Goal: Task Accomplishment & Management: Use online tool/utility

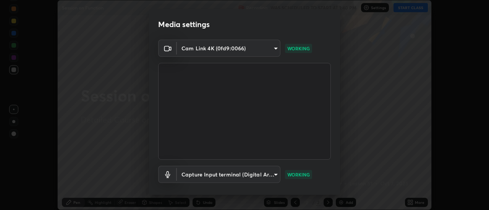
scroll to position [40, 0]
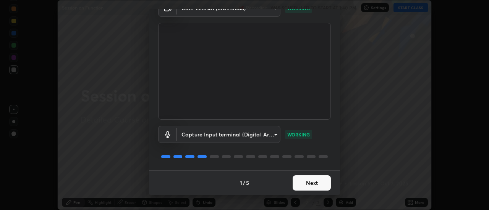
click at [310, 189] on button "Next" at bounding box center [312, 183] width 38 height 15
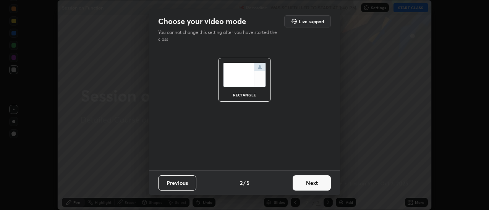
scroll to position [0, 0]
click at [313, 182] on button "Next" at bounding box center [312, 183] width 38 height 15
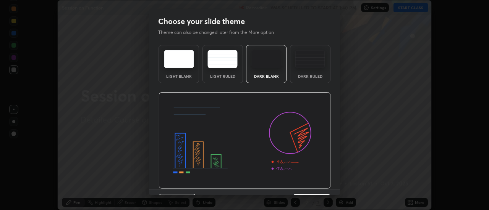
scroll to position [19, 0]
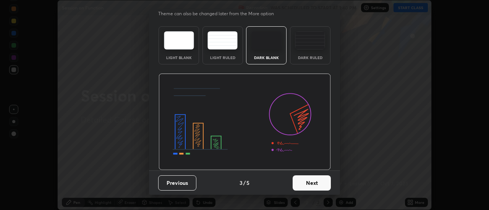
click at [314, 185] on button "Next" at bounding box center [312, 183] width 38 height 15
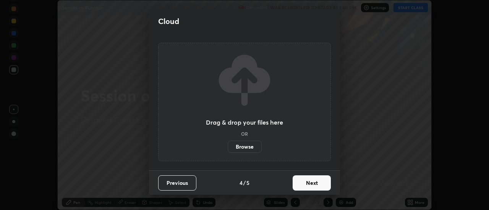
scroll to position [0, 0]
click at [317, 181] on button "Next" at bounding box center [312, 183] width 38 height 15
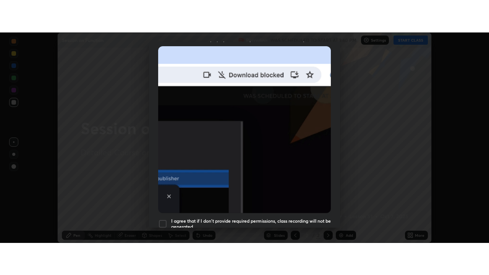
scroll to position [196, 0]
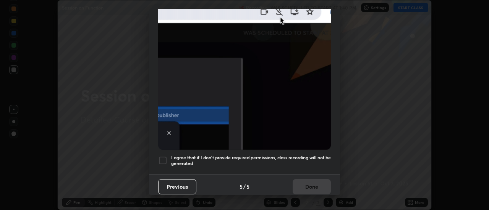
click at [165, 160] on div at bounding box center [162, 160] width 9 height 9
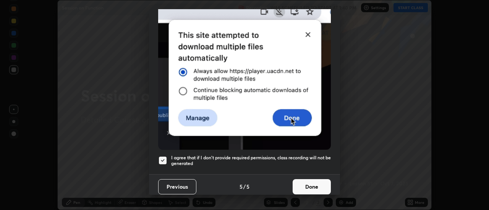
click at [308, 185] on button "Done" at bounding box center [312, 187] width 38 height 15
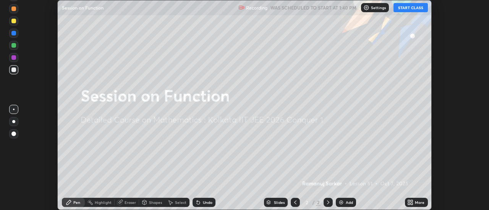
click at [409, 203] on icon at bounding box center [409, 204] width 2 height 2
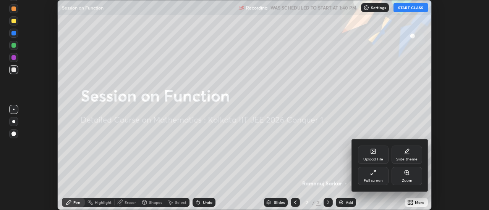
click at [371, 176] on div "Full screen" at bounding box center [373, 176] width 31 height 18
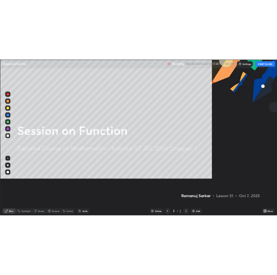
scroll to position [275, 489]
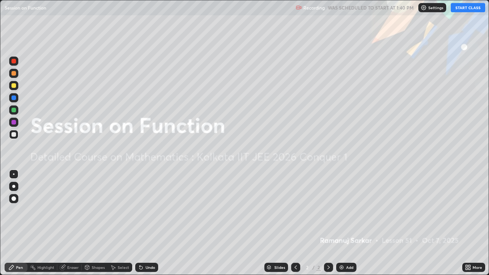
click at [463, 9] on button "START CLASS" at bounding box center [468, 7] width 34 height 9
click at [346, 210] on div "Add" at bounding box center [349, 268] width 7 height 4
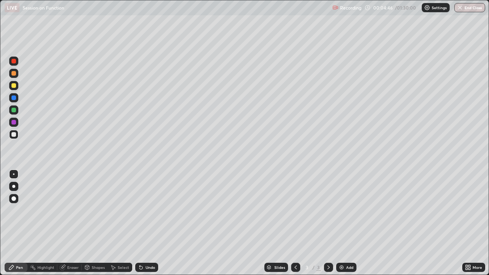
click at [146, 210] on div "Undo" at bounding box center [151, 268] width 10 height 4
click at [144, 210] on div "Undo" at bounding box center [146, 267] width 23 height 9
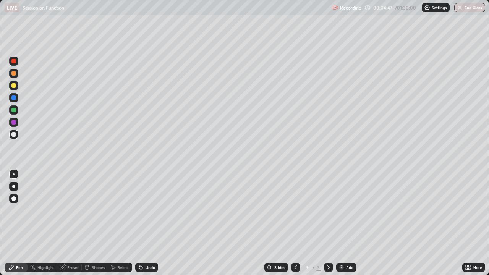
click at [144, 210] on div "Undo" at bounding box center [146, 267] width 23 height 9
click at [346, 210] on div "Add" at bounding box center [349, 268] width 7 height 4
click at [119, 210] on div "Select" at bounding box center [120, 267] width 24 height 9
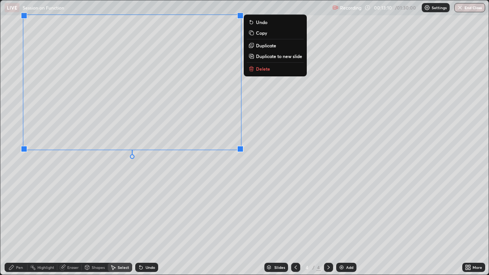
click at [76, 162] on div "0 ° Undo Copy Duplicate Duplicate to new slide Delete" at bounding box center [244, 137] width 488 height 274
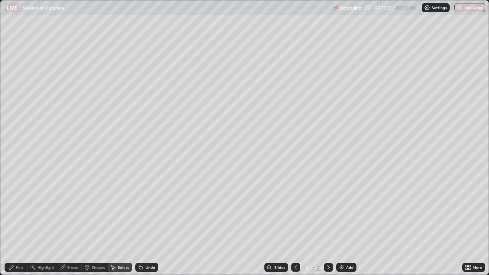
click at [24, 210] on div "Pen" at bounding box center [16, 267] width 23 height 9
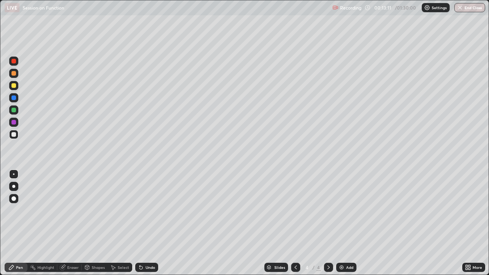
click at [17, 112] on div at bounding box center [13, 109] width 9 height 9
click at [14, 186] on div at bounding box center [13, 186] width 3 height 3
click at [149, 210] on div "Undo" at bounding box center [151, 268] width 10 height 4
click at [148, 210] on div "Undo" at bounding box center [151, 268] width 10 height 4
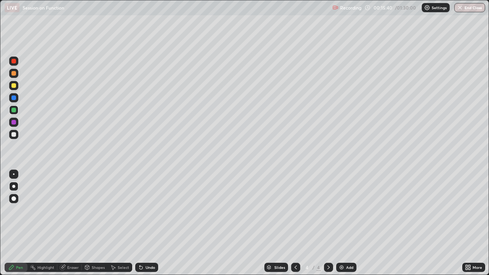
click at [149, 210] on div "Undo" at bounding box center [146, 267] width 23 height 9
click at [150, 210] on div "Undo" at bounding box center [146, 267] width 23 height 9
click at [121, 210] on div "Select" at bounding box center [123, 268] width 11 height 4
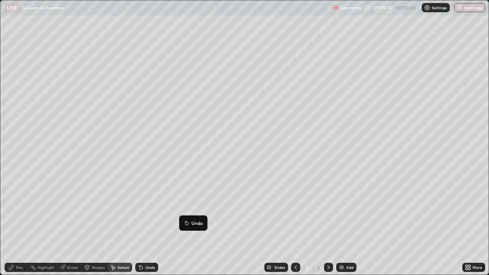
click at [270, 210] on div "0 ° Undo Copy Duplicate Duplicate to new slide Delete" at bounding box center [244, 137] width 488 height 274
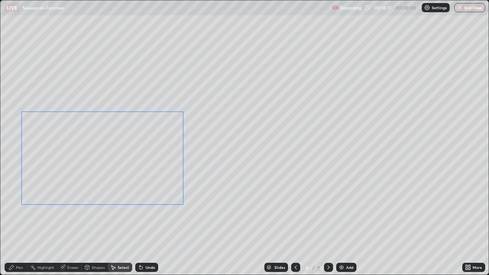
click at [142, 210] on icon at bounding box center [141, 267] width 6 height 6
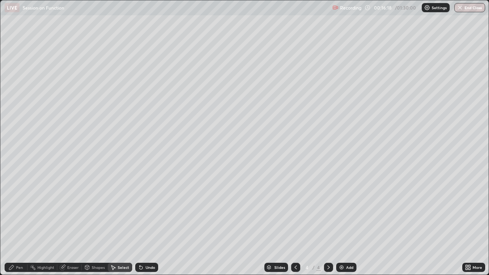
click at [152, 210] on div "0 ° Undo Copy Duplicate Duplicate to new slide Delete" at bounding box center [244, 137] width 488 height 274
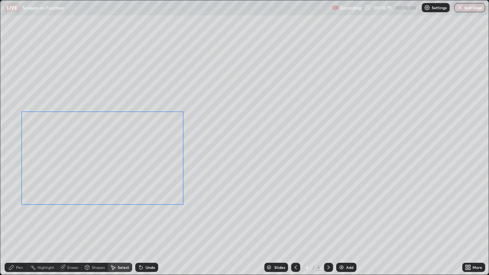
click at [235, 185] on div "0 ° Undo Copy Duplicate Duplicate to new slide Delete" at bounding box center [244, 137] width 488 height 274
click at [297, 210] on div "0 ° Undo Copy Duplicate Duplicate to new slide Delete" at bounding box center [244, 137] width 488 height 274
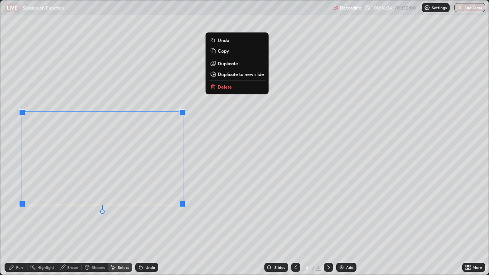
click at [286, 108] on div "0 ° Undo Copy Duplicate Duplicate to new slide Delete" at bounding box center [244, 137] width 488 height 274
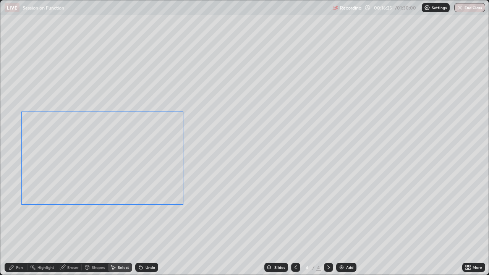
click at [260, 101] on div "0 ° Undo Copy Duplicate Duplicate to new slide Delete" at bounding box center [244, 137] width 488 height 274
click at [238, 131] on div "0 ° Undo Copy Duplicate Duplicate to new slide Delete" at bounding box center [244, 137] width 488 height 274
click at [210, 159] on div "0 ° Undo Copy Duplicate Duplicate to new slide Delete" at bounding box center [244, 137] width 488 height 274
click at [204, 159] on div "0 ° Undo Copy Duplicate Duplicate to new slide Delete" at bounding box center [244, 137] width 488 height 274
click at [198, 155] on div "0 ° Undo Copy Duplicate Duplicate to new slide Delete" at bounding box center [244, 137] width 488 height 274
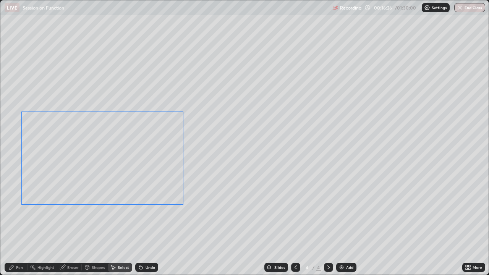
click at [196, 153] on div "0 ° Undo Copy Duplicate Duplicate to new slide Delete" at bounding box center [244, 137] width 488 height 274
click at [158, 210] on div "0 ° Undo Copy Duplicate Duplicate to new slide Delete" at bounding box center [244, 137] width 488 height 274
click at [154, 210] on div "0 ° Undo Copy Duplicate Duplicate to new slide Delete" at bounding box center [244, 137] width 488 height 274
click at [153, 210] on div "0 ° Undo Copy Duplicate Duplicate to new slide Delete" at bounding box center [244, 137] width 488 height 274
click at [163, 141] on div "0 ° Undo Copy Duplicate Duplicate to new slide Delete" at bounding box center [244, 137] width 488 height 274
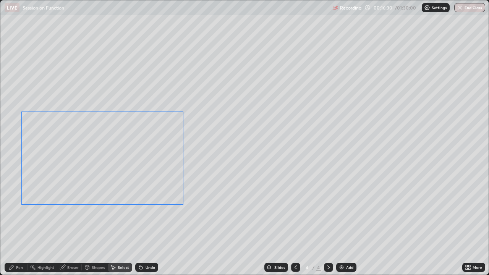
click at [206, 187] on div "0 ° Undo Copy Duplicate Duplicate to new slide Delete" at bounding box center [244, 137] width 488 height 274
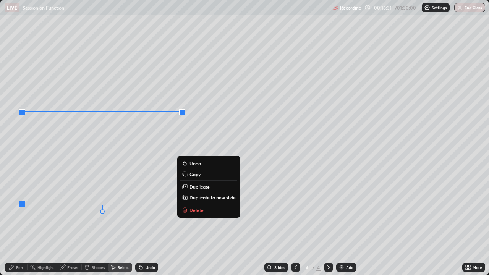
click at [252, 210] on div "0 ° Undo Copy Duplicate Duplicate to new slide Delete" at bounding box center [244, 137] width 488 height 274
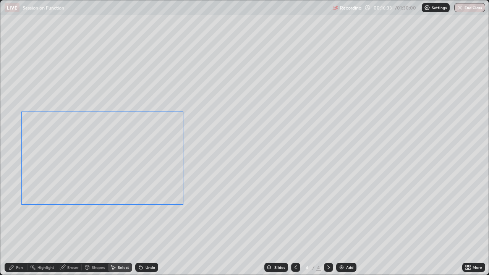
click at [22, 210] on div "Pen" at bounding box center [19, 268] width 7 height 4
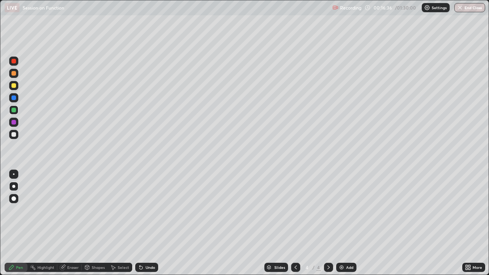
click at [146, 210] on div "Undo" at bounding box center [151, 268] width 10 height 4
click at [96, 210] on div "Shapes" at bounding box center [98, 268] width 13 height 4
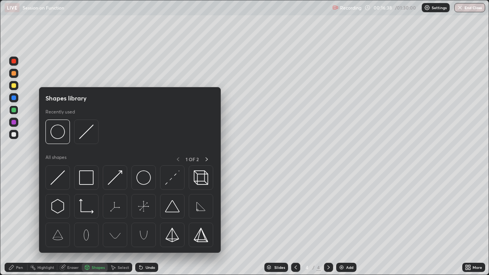
click at [119, 210] on div "Select" at bounding box center [123, 268] width 11 height 4
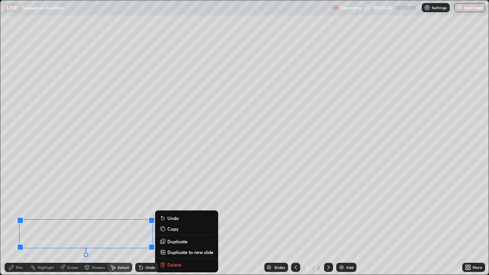
click at [215, 210] on button "Duplicate" at bounding box center [186, 241] width 57 height 9
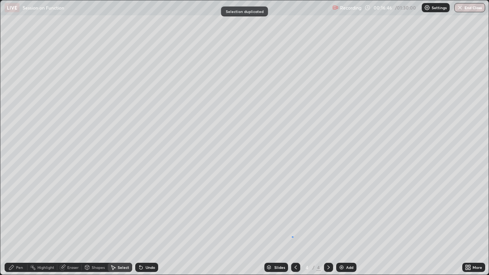
click at [292, 210] on div "0 ° Undo Copy Duplicate Duplicate to new slide Delete" at bounding box center [244, 137] width 488 height 274
click at [147, 210] on div "Undo" at bounding box center [151, 268] width 10 height 4
click at [16, 210] on div "Pen" at bounding box center [16, 267] width 23 height 9
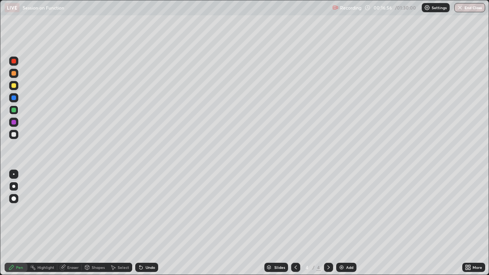
click at [14, 86] on div at bounding box center [13, 85] width 5 height 5
click at [327, 210] on icon at bounding box center [328, 267] width 6 height 6
click at [348, 210] on div "Add" at bounding box center [349, 268] width 7 height 4
click at [14, 112] on div at bounding box center [13, 110] width 5 height 5
click at [146, 210] on div "Undo" at bounding box center [151, 268] width 10 height 4
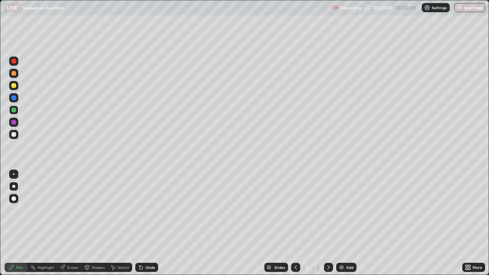
click at [146, 210] on div "Undo" at bounding box center [151, 268] width 10 height 4
click at [147, 210] on div "Undo" at bounding box center [151, 268] width 10 height 4
click at [146, 210] on div "Undo" at bounding box center [151, 268] width 10 height 4
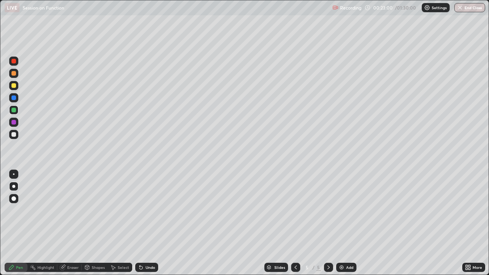
click at [144, 210] on div "Undo" at bounding box center [146, 267] width 23 height 9
click at [143, 210] on div "Undo" at bounding box center [146, 267] width 23 height 9
click at [148, 210] on div "Undo" at bounding box center [151, 268] width 10 height 4
click at [146, 210] on div "Undo" at bounding box center [151, 268] width 10 height 4
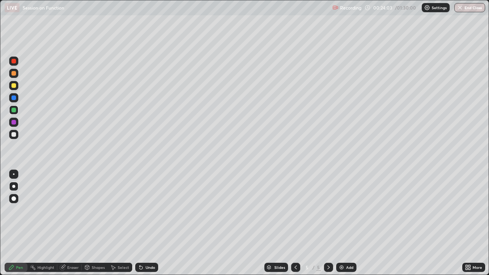
click at [121, 210] on div "Select" at bounding box center [123, 268] width 11 height 4
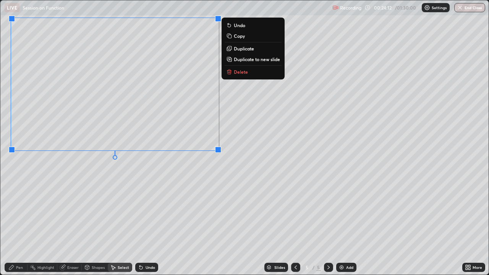
click at [219, 183] on div "0 ° Undo Copy Duplicate Duplicate to new slide Delete" at bounding box center [244, 137] width 488 height 274
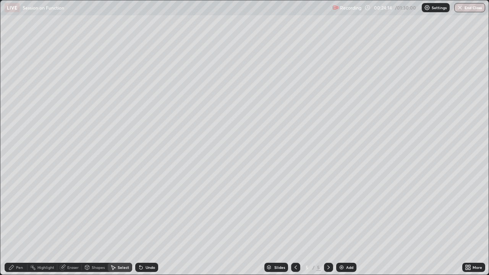
click at [14, 210] on div "Pen" at bounding box center [16, 267] width 23 height 9
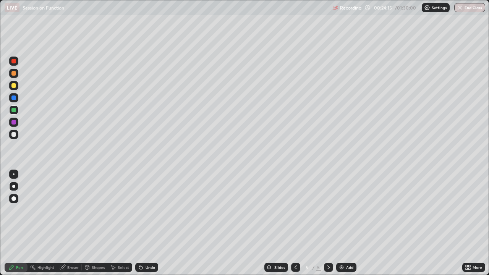
click at [16, 88] on div at bounding box center [13, 85] width 9 height 9
click at [14, 133] on div at bounding box center [13, 134] width 5 height 5
click at [15, 74] on div at bounding box center [13, 73] width 5 height 5
click at [343, 210] on img at bounding box center [341, 267] width 6 height 6
click at [145, 210] on div "Undo" at bounding box center [146, 267] width 23 height 9
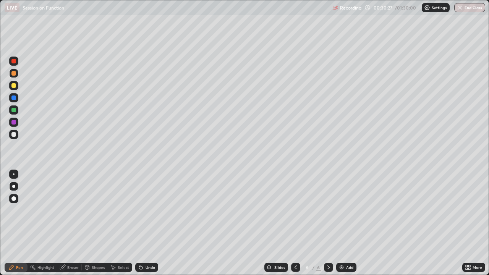
click at [152, 210] on div "Undo" at bounding box center [146, 267] width 23 height 9
click at [14, 134] on div at bounding box center [13, 134] width 5 height 5
click at [346, 210] on div "Add" at bounding box center [349, 268] width 7 height 4
click at [15, 74] on div at bounding box center [13, 73] width 5 height 5
click at [153, 210] on div "Undo" at bounding box center [146, 267] width 23 height 9
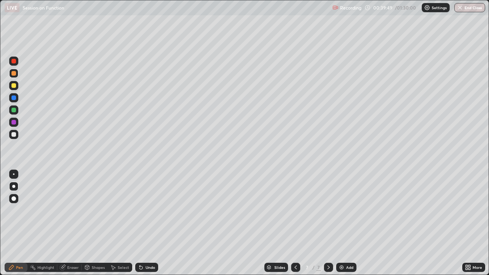
click at [154, 210] on div "Undo" at bounding box center [151, 268] width 10 height 4
click at [153, 210] on div "Undo" at bounding box center [151, 268] width 10 height 4
click at [72, 210] on div "Eraser" at bounding box center [69, 267] width 24 height 9
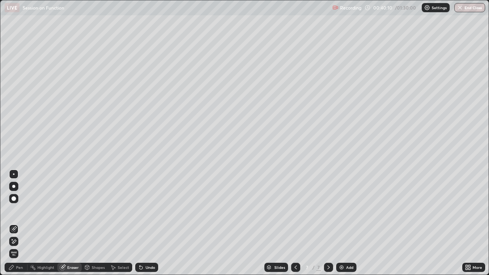
click at [17, 210] on div "Pen" at bounding box center [16, 267] width 23 height 9
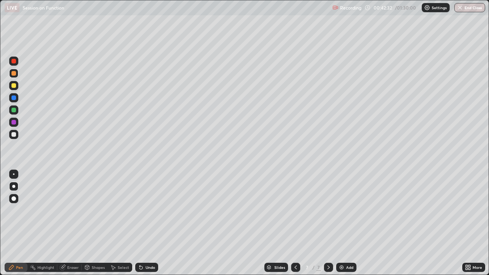
click at [152, 210] on div "Undo" at bounding box center [151, 268] width 10 height 4
click at [14, 134] on div at bounding box center [13, 134] width 5 height 5
click at [139, 210] on icon at bounding box center [140, 267] width 3 height 3
click at [138, 210] on icon at bounding box center [141, 267] width 6 height 6
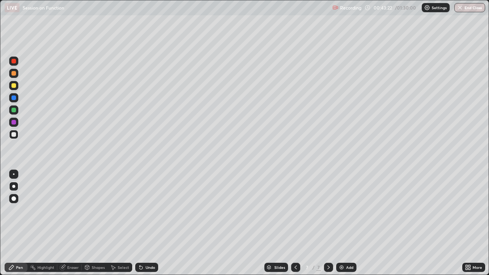
click at [139, 210] on icon at bounding box center [140, 267] width 3 height 3
click at [139, 210] on icon at bounding box center [139, 266] width 1 height 1
click at [146, 210] on div "Undo" at bounding box center [146, 267] width 23 height 9
click at [146, 210] on div "Undo" at bounding box center [151, 268] width 10 height 4
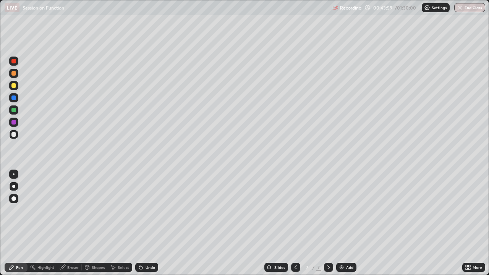
click at [144, 210] on div "Undo" at bounding box center [146, 267] width 23 height 9
click at [124, 210] on div "Select" at bounding box center [123, 268] width 11 height 4
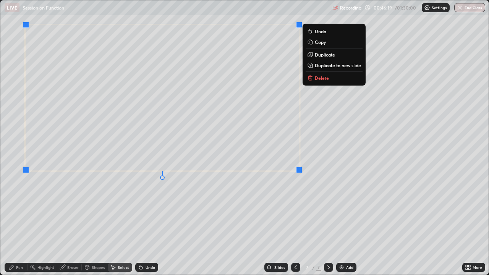
click at [288, 207] on div "0 ° Undo Copy Duplicate Duplicate to new slide Delete" at bounding box center [244, 137] width 488 height 274
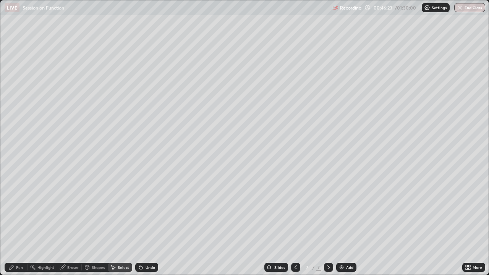
click at [21, 210] on div "Pen" at bounding box center [19, 268] width 7 height 4
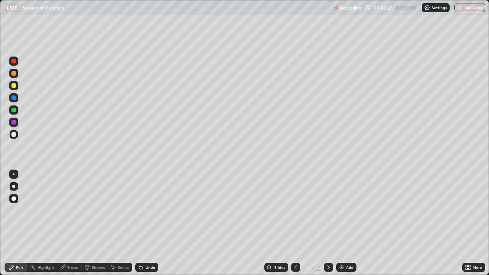
click at [13, 108] on div at bounding box center [13, 110] width 5 height 5
click at [141, 210] on icon at bounding box center [140, 267] width 3 height 3
click at [343, 210] on img at bounding box center [341, 267] width 6 height 6
click at [14, 86] on div at bounding box center [13, 85] width 5 height 5
click at [298, 210] on div at bounding box center [295, 267] width 9 height 9
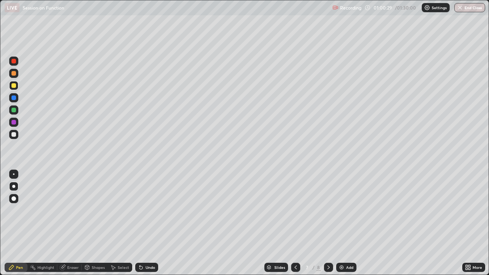
click at [295, 210] on icon at bounding box center [296, 267] width 6 height 6
click at [295, 210] on icon at bounding box center [296, 268] width 2 height 4
click at [296, 210] on icon at bounding box center [296, 267] width 6 height 6
click at [294, 210] on icon at bounding box center [296, 267] width 6 height 6
click at [328, 210] on icon at bounding box center [328, 267] width 6 height 6
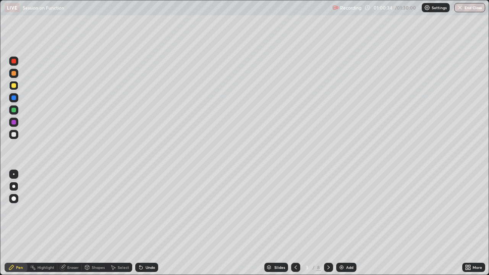
click at [328, 210] on icon at bounding box center [328, 267] width 6 height 6
click at [329, 210] on icon at bounding box center [328, 267] width 6 height 6
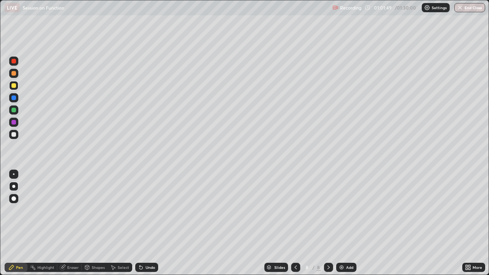
click at [74, 210] on div "Eraser" at bounding box center [72, 268] width 11 height 4
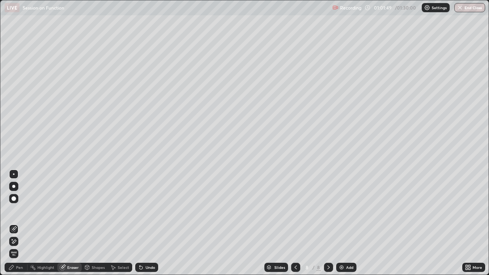
click at [72, 210] on div "Eraser" at bounding box center [72, 268] width 11 height 4
click at [18, 210] on div "Erase all" at bounding box center [13, 253] width 9 height 9
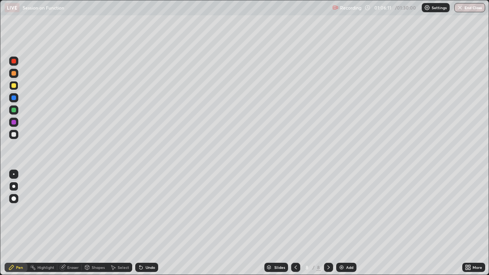
click at [15, 111] on div at bounding box center [13, 110] width 5 height 5
click at [147, 210] on div "Undo" at bounding box center [151, 268] width 10 height 4
click at [430, 210] on div "Slides 8 / 8 Add" at bounding box center [310, 267] width 304 height 15
click at [429, 210] on div "Slides 8 / 8 Add" at bounding box center [310, 267] width 304 height 15
click at [376, 210] on div "Slides 8 / 8 Add" at bounding box center [310, 267] width 304 height 15
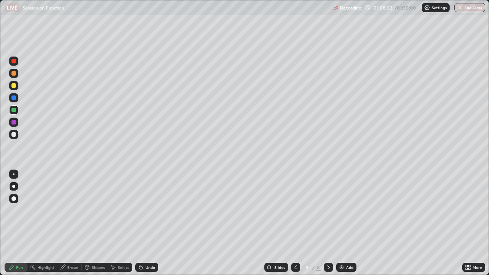
click at [376, 210] on div "Slides 8 / 8 Add" at bounding box center [310, 267] width 304 height 15
click at [144, 210] on div "Undo" at bounding box center [146, 267] width 23 height 9
click at [117, 210] on div "Select" at bounding box center [120, 267] width 24 height 9
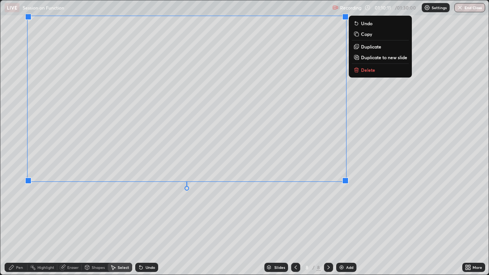
click at [185, 210] on div "0 ° Undo Copy Duplicate Duplicate to new slide Delete" at bounding box center [244, 137] width 488 height 274
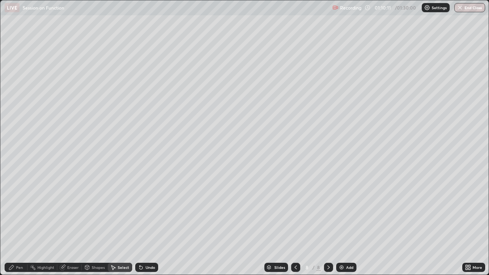
click at [16, 210] on div "Pen" at bounding box center [19, 268] width 7 height 4
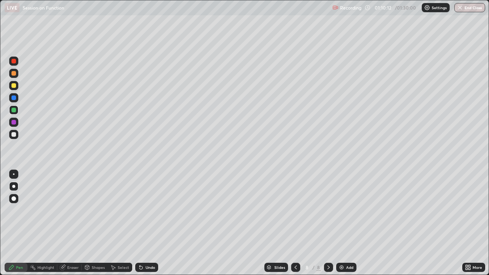
click at [15, 136] on div at bounding box center [13, 134] width 5 height 5
click at [73, 210] on div "Eraser" at bounding box center [72, 268] width 11 height 4
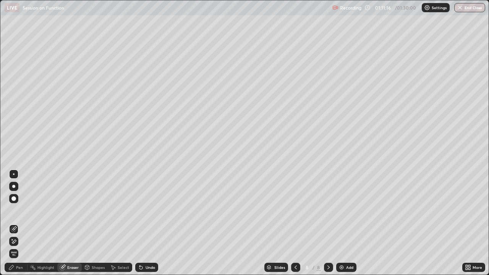
click at [18, 210] on div "Pen" at bounding box center [19, 268] width 7 height 4
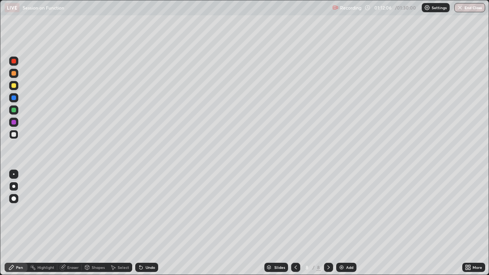
click at [146, 210] on div "Undo" at bounding box center [146, 267] width 23 height 9
click at [144, 210] on div "Undo" at bounding box center [146, 267] width 23 height 9
click at [143, 210] on div "Undo" at bounding box center [146, 267] width 23 height 9
click at [144, 210] on div "Undo" at bounding box center [146, 267] width 23 height 9
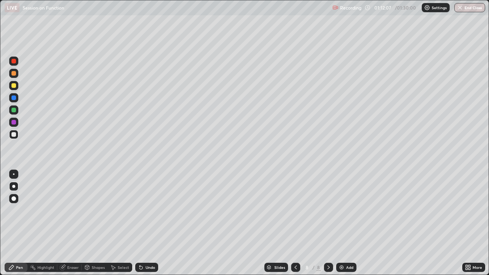
click at [144, 210] on div "Undo" at bounding box center [146, 267] width 23 height 9
click at [143, 210] on div "Undo" at bounding box center [146, 267] width 23 height 9
click at [142, 210] on icon at bounding box center [141, 267] width 6 height 6
click at [142, 210] on div "Undo" at bounding box center [146, 267] width 23 height 9
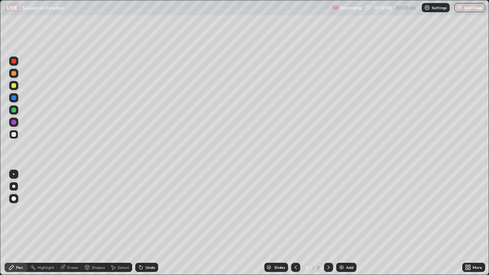
click at [142, 210] on div "Undo" at bounding box center [146, 267] width 23 height 9
click at [143, 210] on div "Undo" at bounding box center [146, 267] width 23 height 9
click at [144, 210] on div "Undo" at bounding box center [146, 267] width 23 height 9
click at [143, 210] on div "Undo" at bounding box center [146, 267] width 23 height 9
click at [144, 210] on div "Undo" at bounding box center [146, 267] width 23 height 9
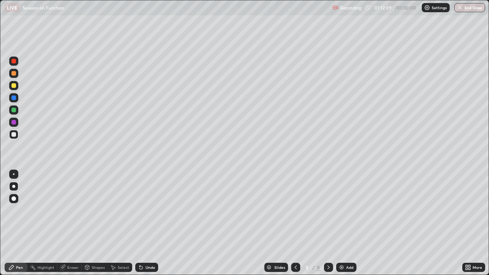
click at [144, 210] on div "Undo" at bounding box center [145, 267] width 26 height 15
click at [143, 210] on div "Undo" at bounding box center [146, 267] width 23 height 9
click at [142, 210] on div "Undo" at bounding box center [146, 267] width 23 height 9
click at [352, 210] on div "Add" at bounding box center [346, 267] width 20 height 9
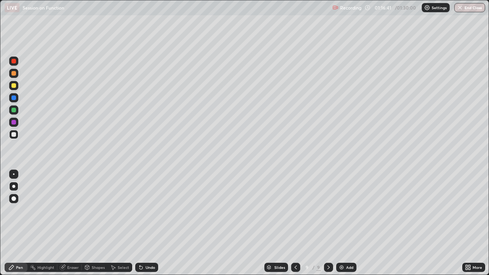
click at [152, 210] on div "Undo" at bounding box center [146, 267] width 23 height 9
click at [152, 210] on div "Undo" at bounding box center [151, 268] width 10 height 4
click at [150, 210] on div "Undo" at bounding box center [151, 268] width 10 height 4
click at [147, 210] on div "Undo" at bounding box center [151, 268] width 10 height 4
click at [149, 210] on div "Undo" at bounding box center [151, 268] width 10 height 4
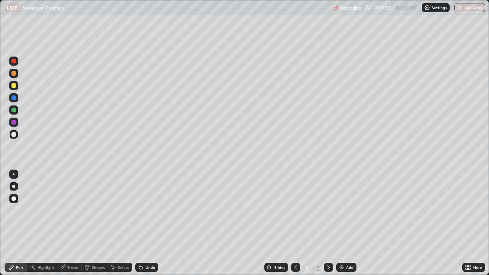
click at [149, 210] on div "Undo" at bounding box center [151, 268] width 10 height 4
click at [147, 210] on div "Undo" at bounding box center [151, 268] width 10 height 4
click at [149, 210] on div "Undo" at bounding box center [151, 268] width 10 height 4
click at [123, 210] on div "Select" at bounding box center [123, 268] width 11 height 4
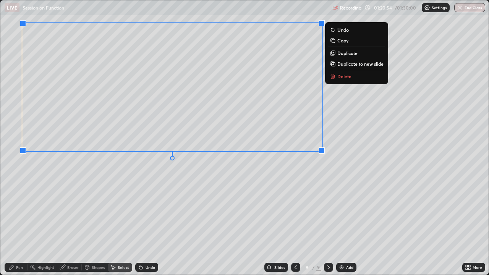
click at [319, 210] on div "0 ° Undo Copy Duplicate Duplicate to new slide Delete" at bounding box center [244, 137] width 488 height 274
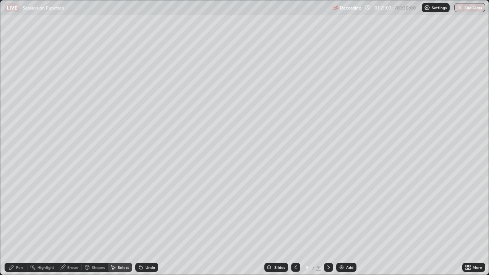
click at [19, 210] on div "Pen" at bounding box center [16, 267] width 23 height 9
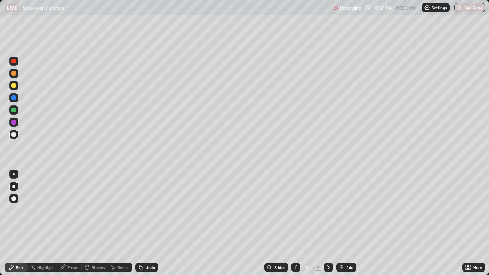
click at [16, 108] on div at bounding box center [13, 110] width 5 height 5
click at [147, 210] on div "Undo" at bounding box center [151, 268] width 10 height 4
click at [146, 210] on div "Undo" at bounding box center [151, 268] width 10 height 4
click at [143, 210] on div "Undo" at bounding box center [146, 267] width 23 height 9
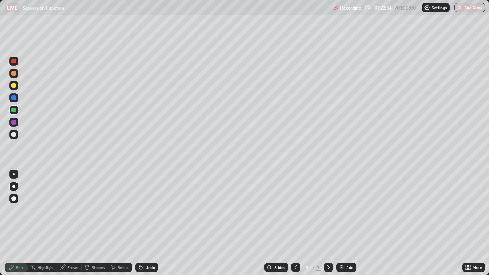
click at [147, 210] on div "Undo" at bounding box center [146, 267] width 23 height 9
click at [14, 134] on div at bounding box center [13, 134] width 5 height 5
click at [12, 89] on div at bounding box center [13, 85] width 9 height 9
click at [13, 118] on div at bounding box center [13, 122] width 9 height 9
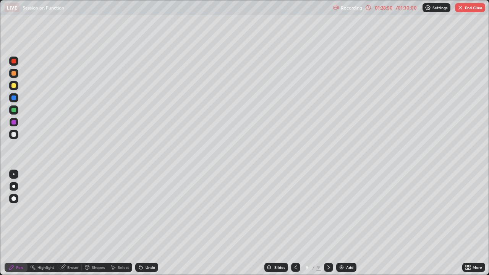
click at [349, 210] on div "Add" at bounding box center [349, 268] width 7 height 4
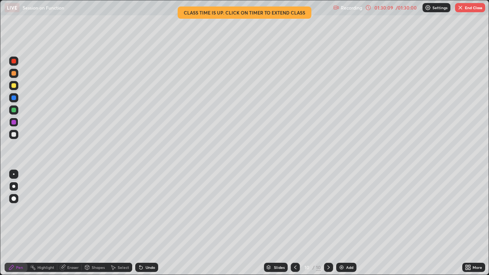
click at [410, 6] on div "/ 01:30:00" at bounding box center [406, 7] width 24 height 5
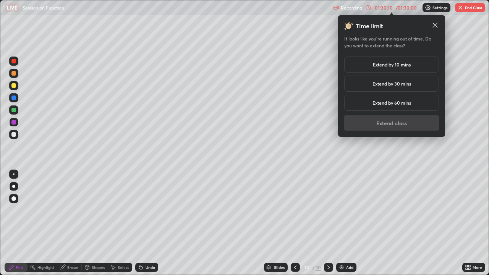
click at [407, 104] on h5 "Extend by 60 mins" at bounding box center [391, 102] width 39 height 7
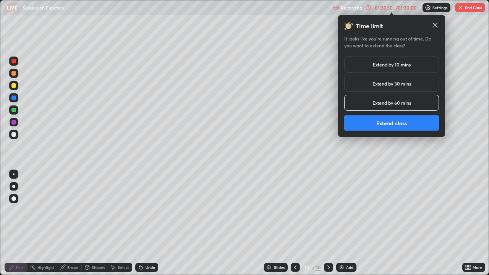
click at [404, 124] on button "Extend class" at bounding box center [391, 122] width 95 height 15
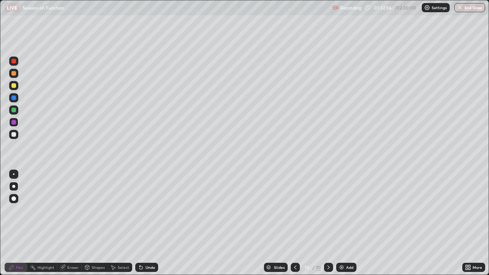
click at [296, 210] on icon at bounding box center [295, 268] width 2 height 4
click at [329, 210] on icon at bounding box center [328, 267] width 6 height 6
click at [297, 210] on icon at bounding box center [295, 267] width 6 height 6
click at [345, 210] on div "Add" at bounding box center [346, 267] width 20 height 9
click at [295, 210] on icon at bounding box center [296, 267] width 6 height 6
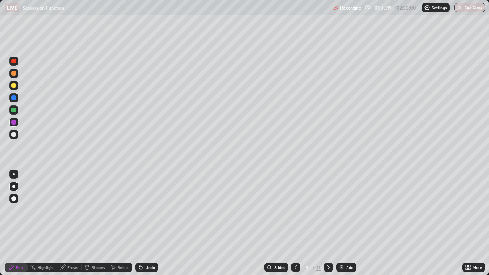
click at [296, 210] on div at bounding box center [295, 267] width 9 height 9
click at [327, 210] on icon at bounding box center [328, 267] width 6 height 6
click at [328, 210] on icon at bounding box center [328, 267] width 6 height 6
click at [15, 133] on div at bounding box center [13, 134] width 5 height 5
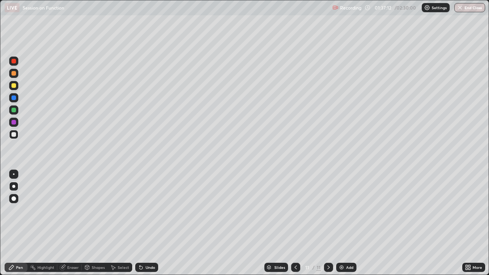
click at [141, 210] on icon at bounding box center [141, 267] width 6 height 6
click at [140, 210] on icon at bounding box center [140, 267] width 3 height 3
click at [142, 210] on icon at bounding box center [141, 267] width 6 height 6
click at [141, 210] on icon at bounding box center [141, 267] width 6 height 6
click at [140, 210] on icon at bounding box center [140, 267] width 3 height 3
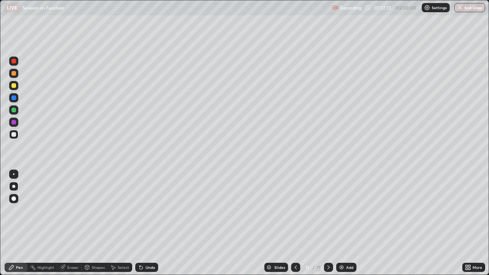
click at [141, 210] on icon at bounding box center [140, 267] width 3 height 3
click at [147, 210] on div "Undo" at bounding box center [146, 267] width 23 height 9
click at [14, 110] on div at bounding box center [13, 110] width 5 height 5
click at [327, 210] on icon at bounding box center [328, 267] width 6 height 6
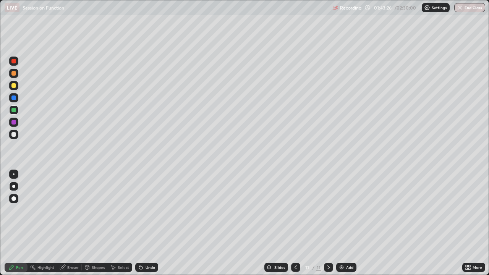
click at [328, 210] on icon at bounding box center [328, 268] width 2 height 4
click at [326, 210] on icon at bounding box center [328, 267] width 6 height 6
click at [345, 210] on div "Add" at bounding box center [346, 267] width 20 height 9
click at [298, 210] on div at bounding box center [295, 267] width 9 height 9
click at [297, 210] on icon at bounding box center [296, 267] width 6 height 6
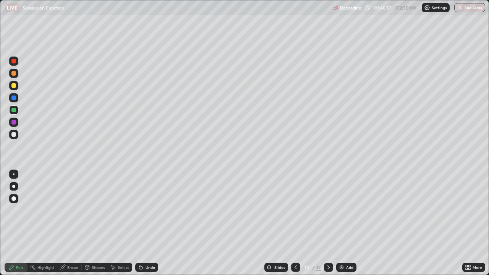
click at [296, 210] on icon at bounding box center [296, 267] width 6 height 6
click at [297, 210] on div at bounding box center [295, 267] width 9 height 9
click at [296, 210] on icon at bounding box center [296, 267] width 6 height 6
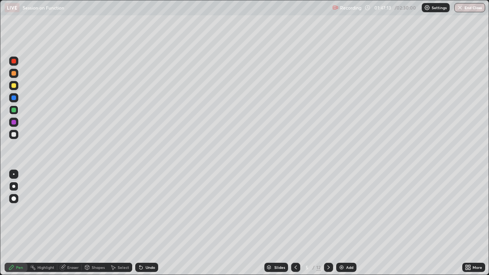
click at [296, 210] on icon at bounding box center [296, 267] width 6 height 6
click at [328, 210] on icon at bounding box center [328, 267] width 6 height 6
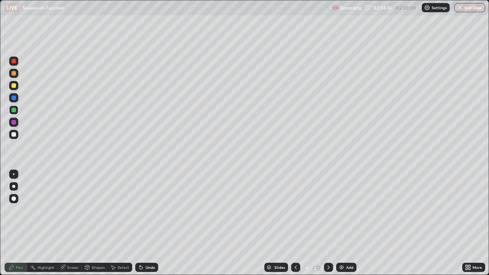
click at [327, 210] on div at bounding box center [328, 267] width 9 height 9
click at [329, 210] on icon at bounding box center [328, 267] width 6 height 6
click at [328, 210] on icon at bounding box center [328, 267] width 6 height 6
click at [327, 210] on icon at bounding box center [328, 267] width 6 height 6
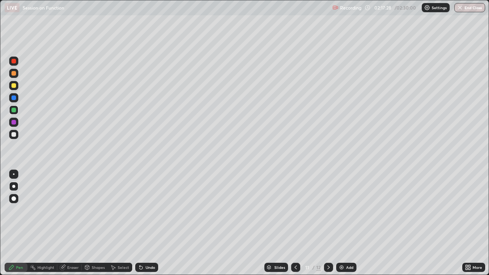
click at [327, 210] on icon at bounding box center [328, 267] width 6 height 6
click at [295, 210] on icon at bounding box center [296, 267] width 6 height 6
click at [295, 210] on icon at bounding box center [296, 268] width 2 height 4
click at [328, 210] on icon at bounding box center [328, 267] width 6 height 6
click at [296, 210] on icon at bounding box center [296, 267] width 6 height 6
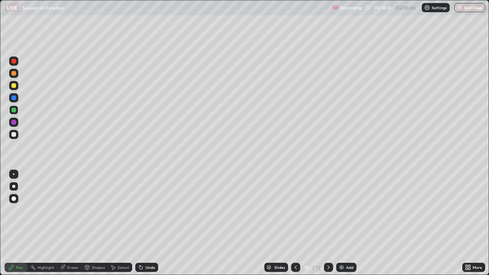
click at [295, 210] on icon at bounding box center [296, 267] width 6 height 6
click at [327, 210] on icon at bounding box center [328, 268] width 2 height 4
click at [327, 210] on icon at bounding box center [328, 267] width 6 height 6
click at [327, 210] on icon at bounding box center [328, 268] width 2 height 4
click at [295, 210] on icon at bounding box center [296, 267] width 6 height 6
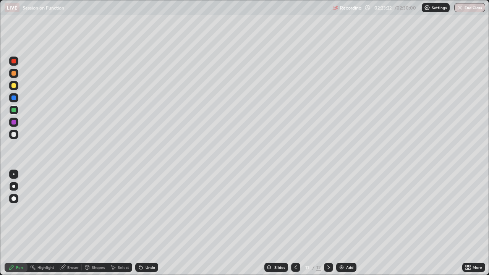
click at [328, 210] on icon at bounding box center [328, 268] width 2 height 4
click at [470, 7] on button "End Class" at bounding box center [470, 7] width 30 height 9
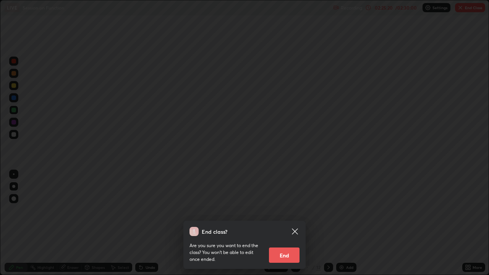
click at [287, 210] on button "End" at bounding box center [284, 255] width 31 height 15
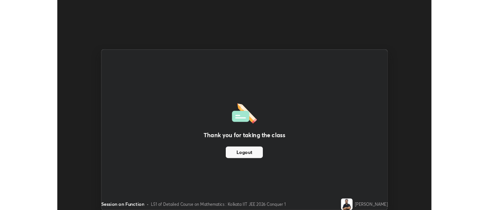
scroll to position [37992, 37713]
